Goal: Find specific page/section: Find specific page/section

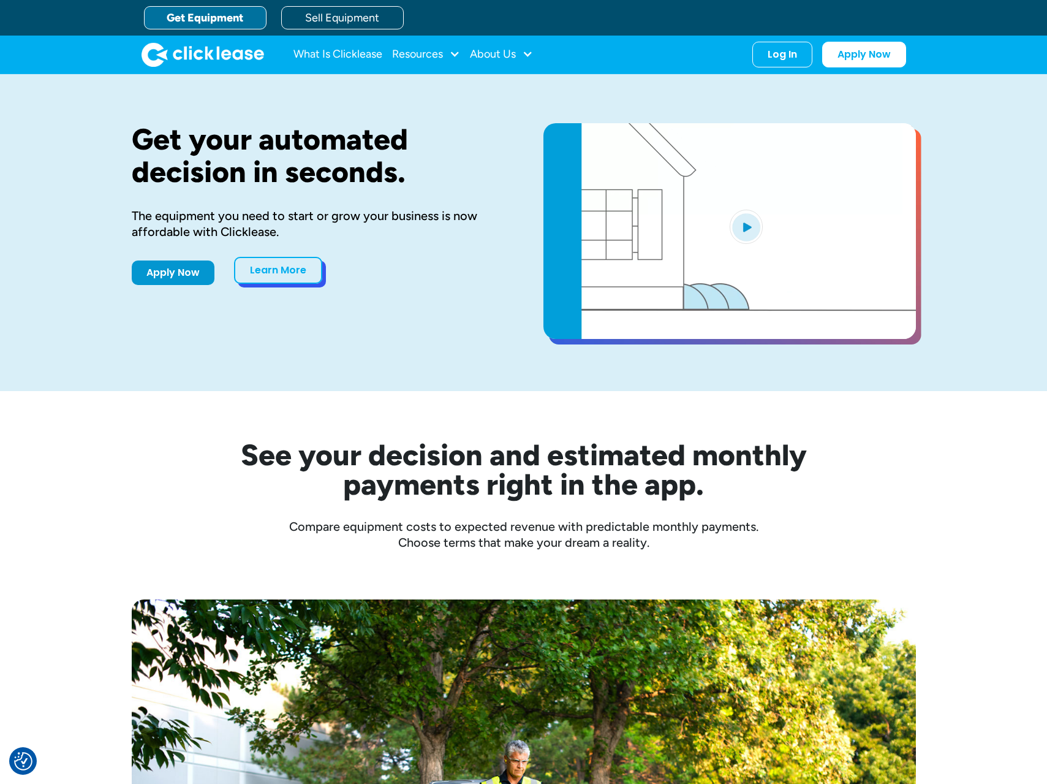
click at [287, 272] on link "Learn More" at bounding box center [278, 270] width 88 height 27
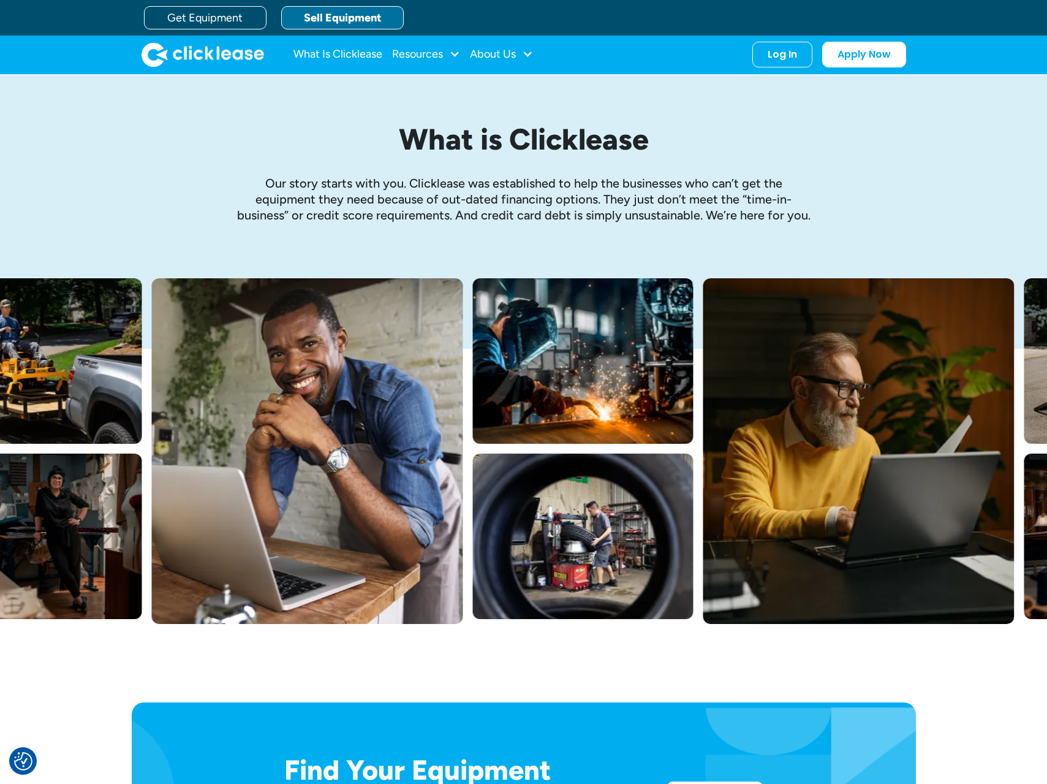
click at [345, 15] on link "Sell Equipment" at bounding box center [342, 17] width 123 height 23
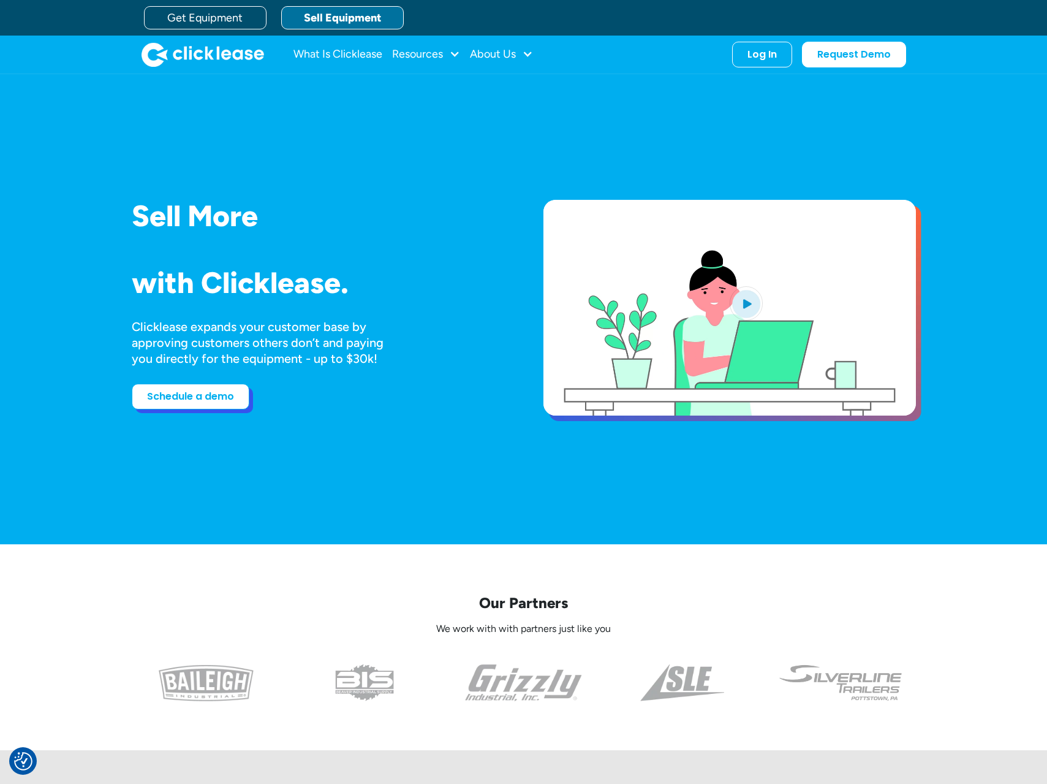
click at [203, 398] on link "Schedule a demo" at bounding box center [191, 397] width 118 height 26
